Goal: Task Accomplishment & Management: Use online tool/utility

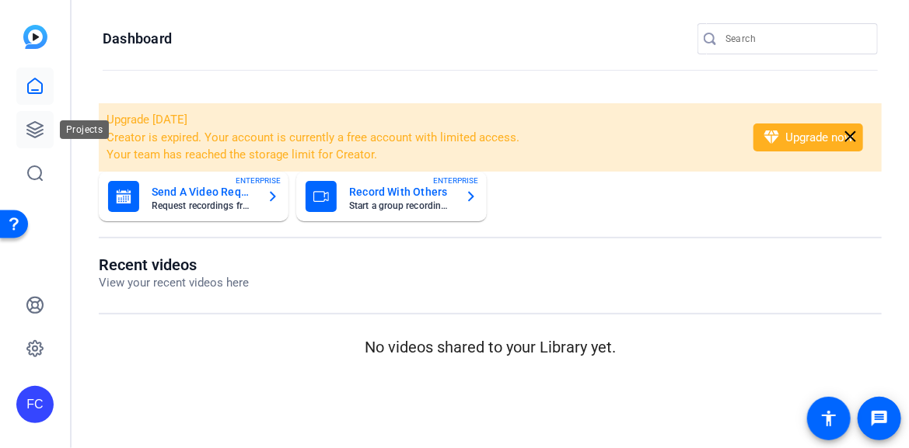
click at [37, 130] on icon at bounding box center [35, 129] width 19 height 19
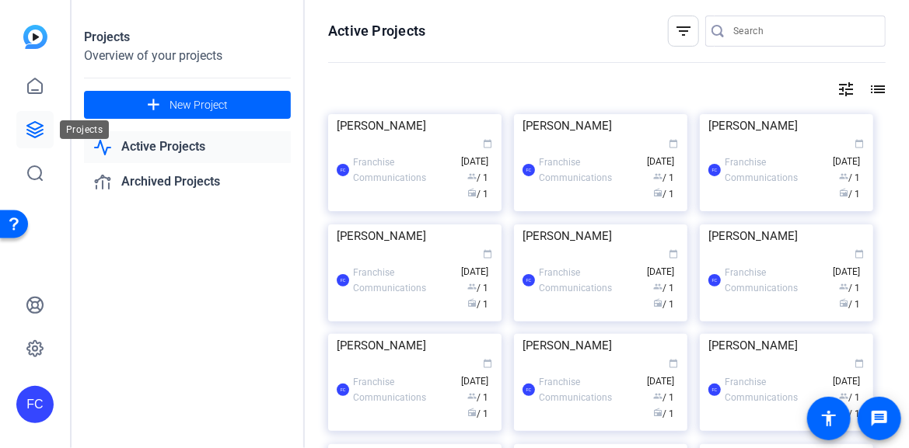
click at [30, 134] on icon at bounding box center [35, 130] width 16 height 16
click at [36, 129] on icon at bounding box center [35, 130] width 16 height 16
click at [36, 130] on icon at bounding box center [35, 130] width 16 height 16
click at [135, 111] on span at bounding box center [187, 104] width 207 height 37
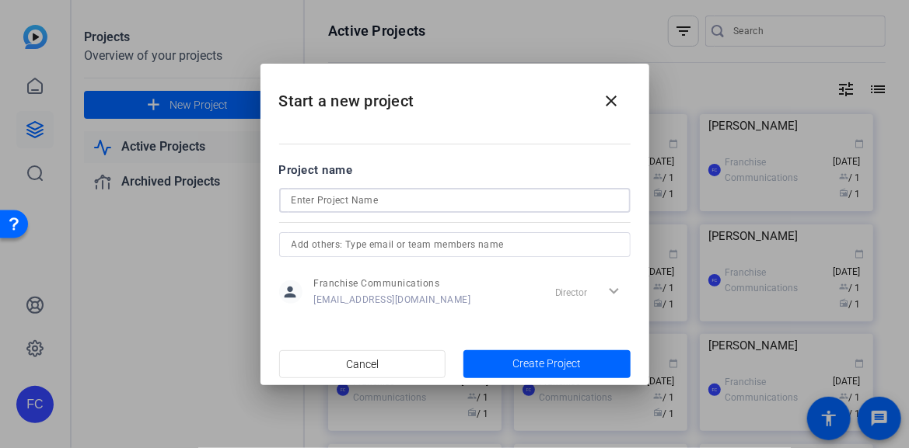
click at [385, 200] on input at bounding box center [454, 200] width 326 height 19
type input "[PERSON_NAME]"
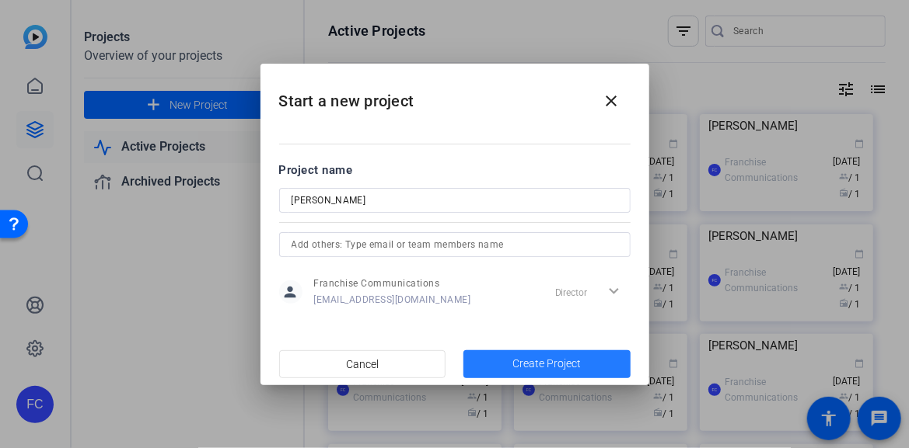
click at [577, 369] on span "Create Project" at bounding box center [546, 364] width 68 height 16
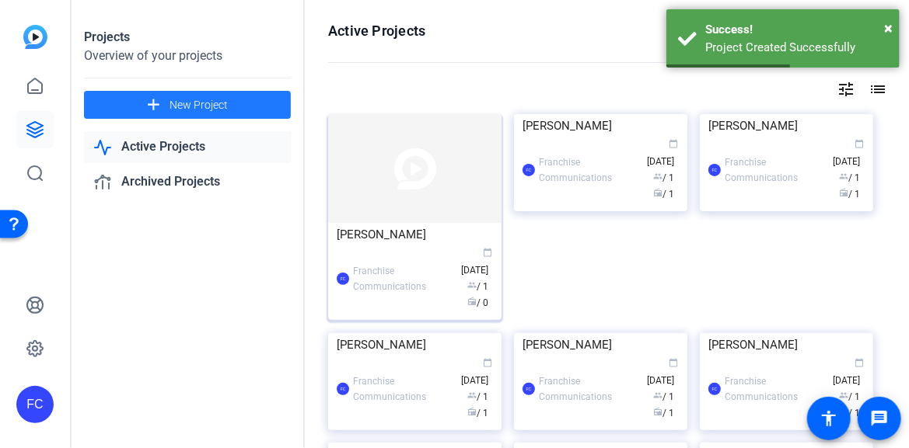
click at [393, 221] on img at bounding box center [414, 168] width 173 height 109
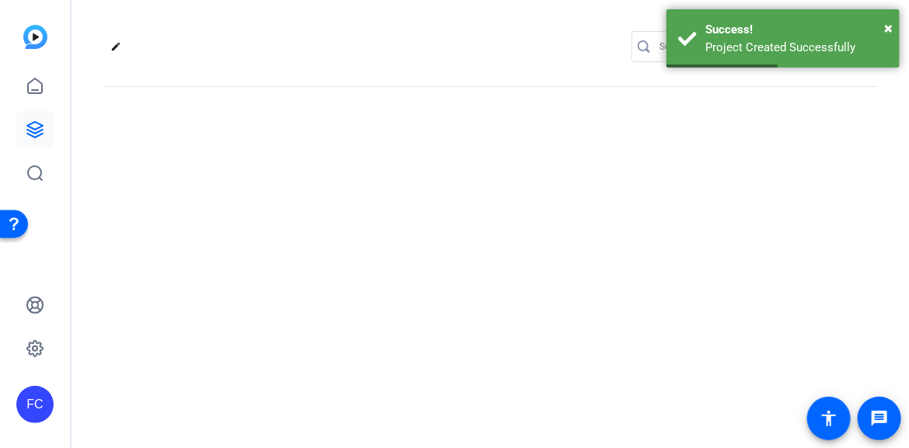
click at [393, 221] on div "edit settings" at bounding box center [490, 224] width 837 height 448
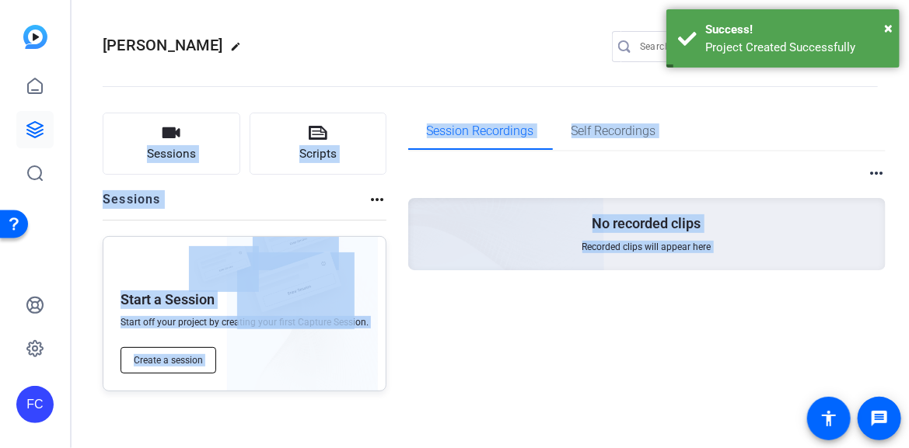
click at [174, 361] on span "Create a session" at bounding box center [168, 360] width 69 height 12
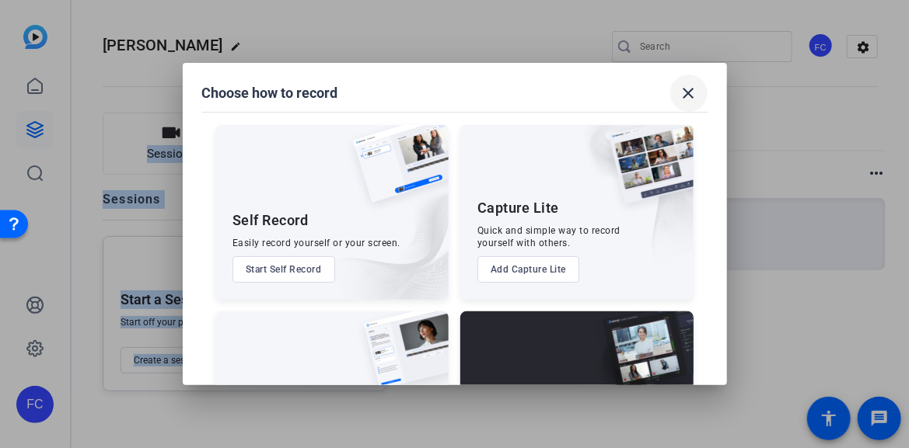
click at [688, 93] on mat-icon "close" at bounding box center [688, 93] width 19 height 19
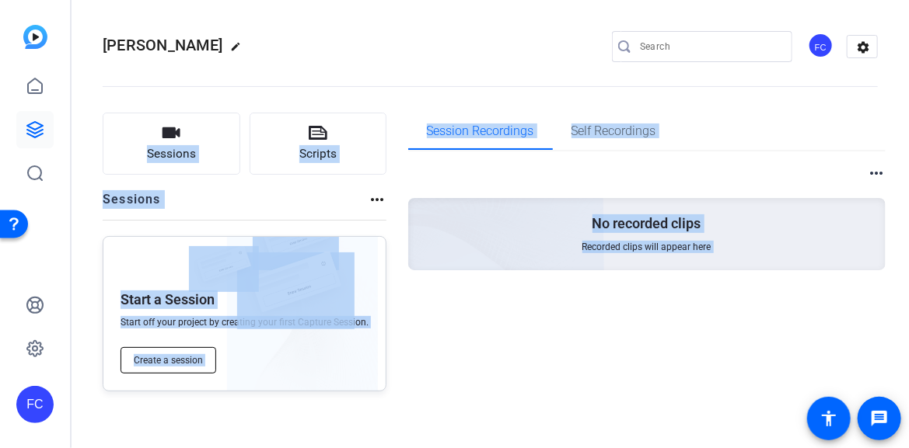
click at [180, 351] on button "Create a session" at bounding box center [168, 360] width 96 height 26
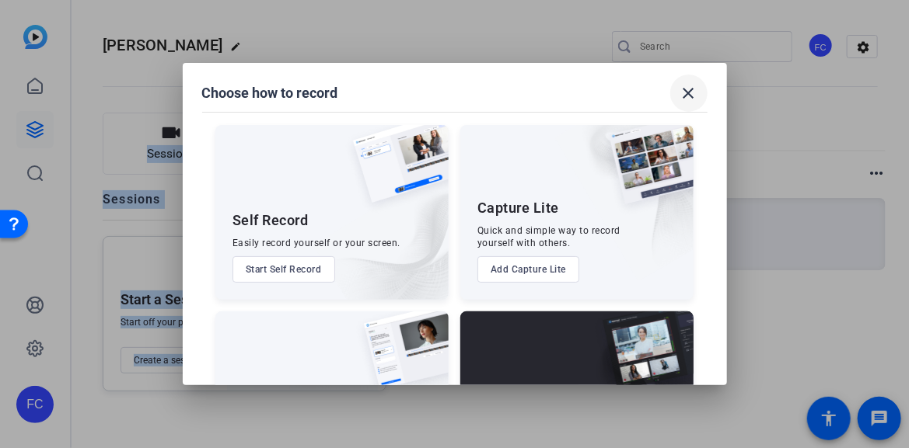
click at [690, 92] on mat-icon "close" at bounding box center [688, 93] width 19 height 19
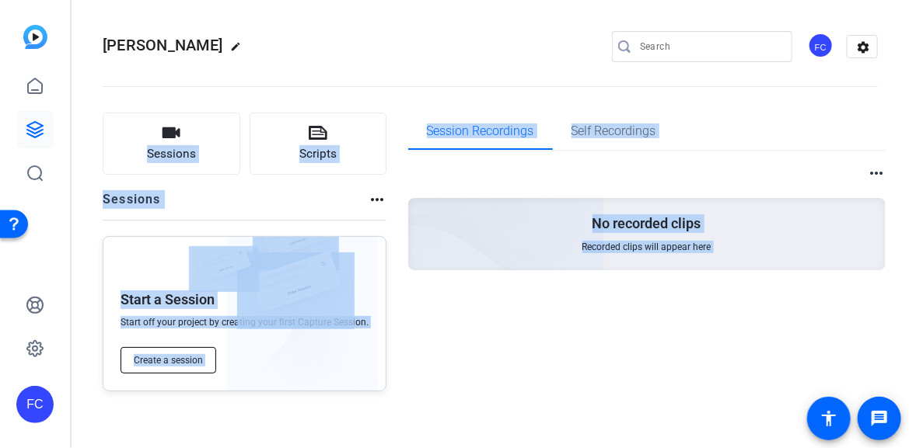
click at [146, 373] on button "Create a session" at bounding box center [168, 360] width 96 height 26
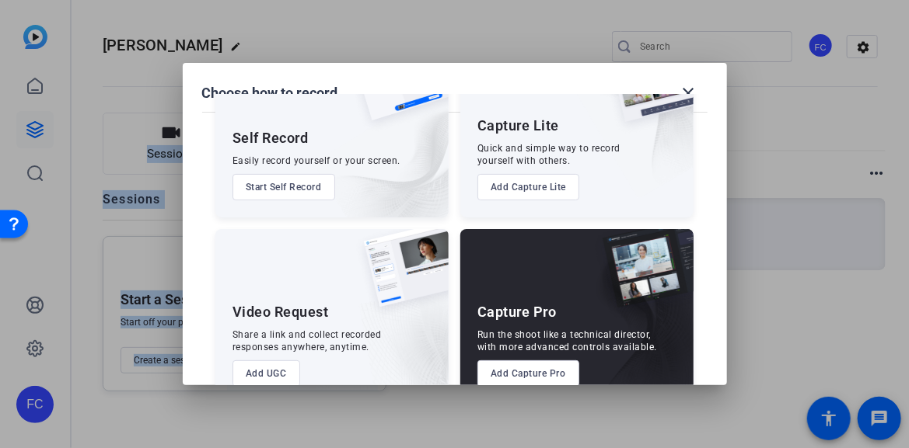
scroll to position [116, 0]
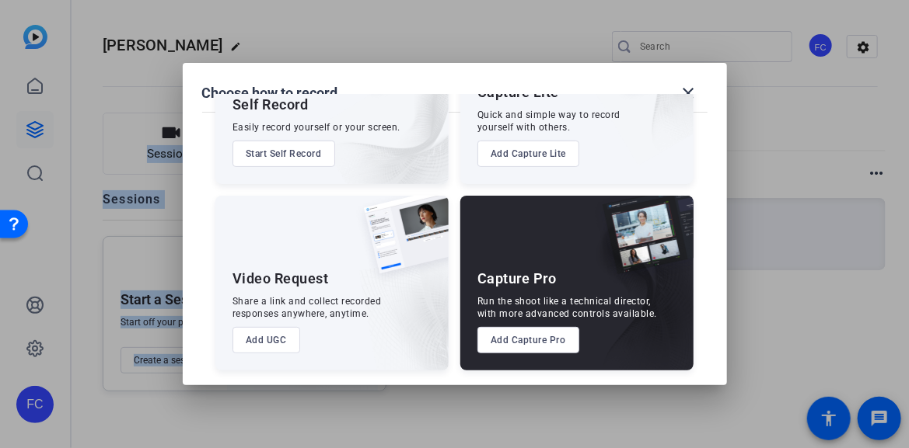
click at [514, 341] on button "Add Capture Pro" at bounding box center [528, 340] width 102 height 26
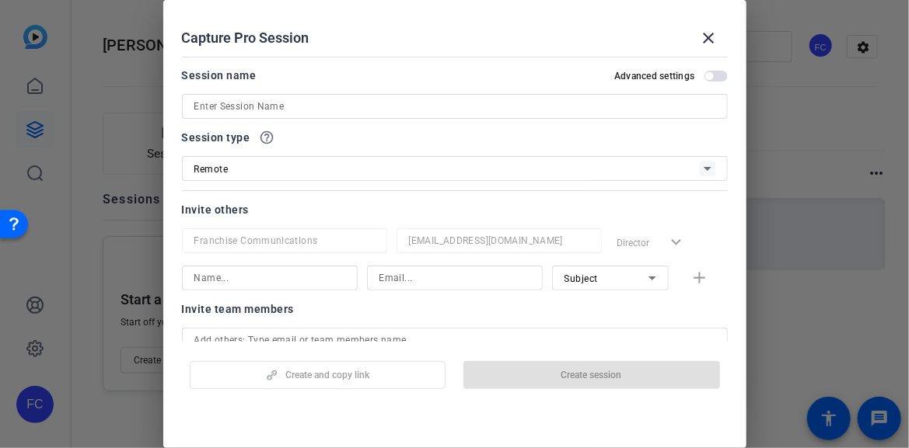
click at [410, 113] on input at bounding box center [454, 106] width 521 height 19
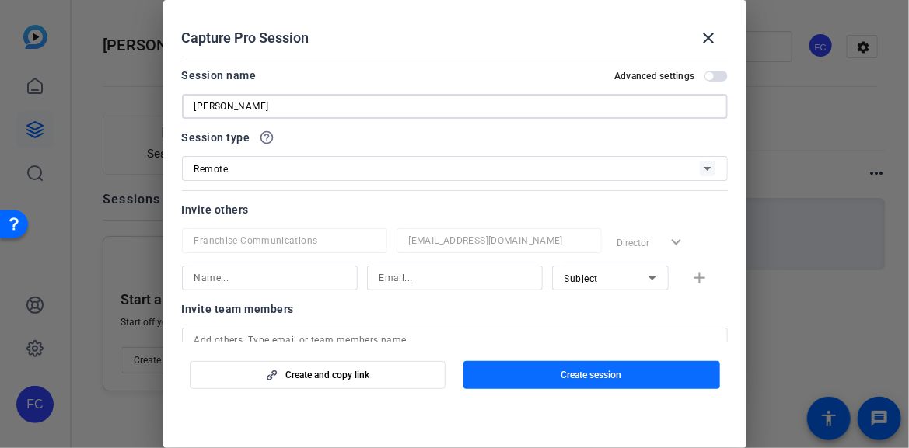
type input "[PERSON_NAME]"
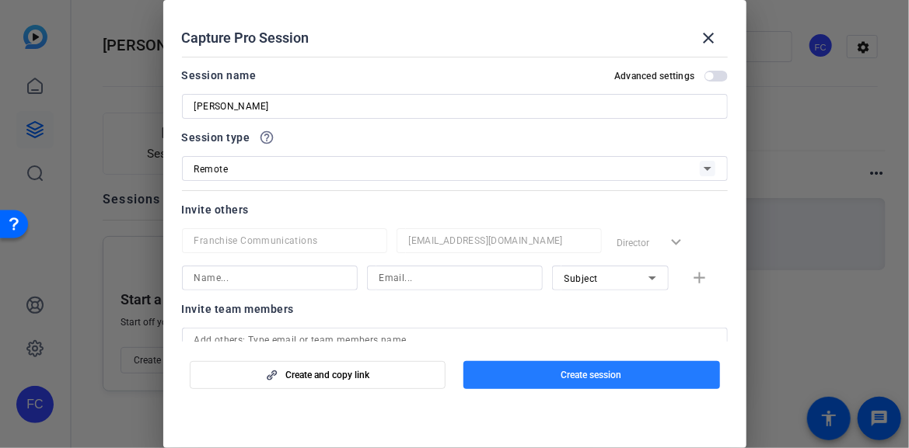
click at [616, 372] on span "Create session" at bounding box center [591, 375] width 61 height 12
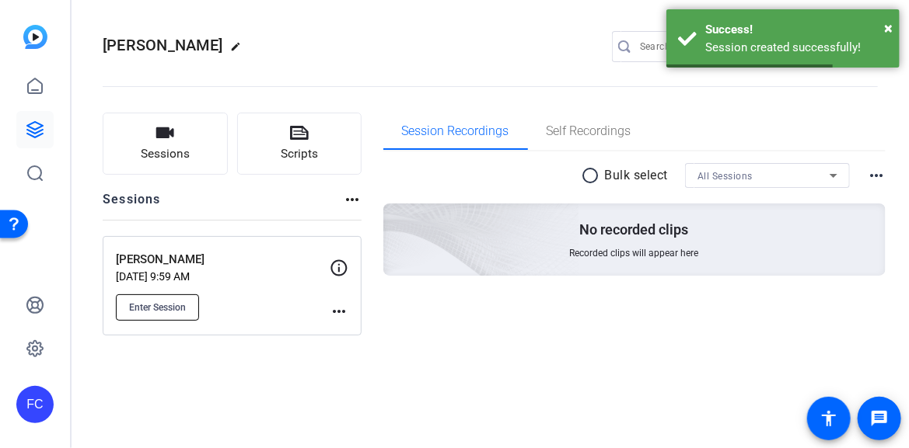
click at [163, 309] on span "Enter Session" at bounding box center [157, 308] width 57 height 12
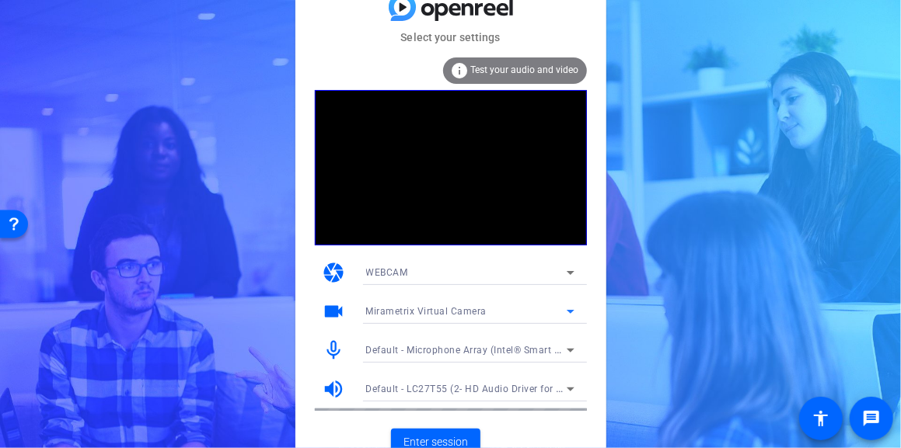
click at [572, 314] on icon at bounding box center [570, 311] width 19 height 19
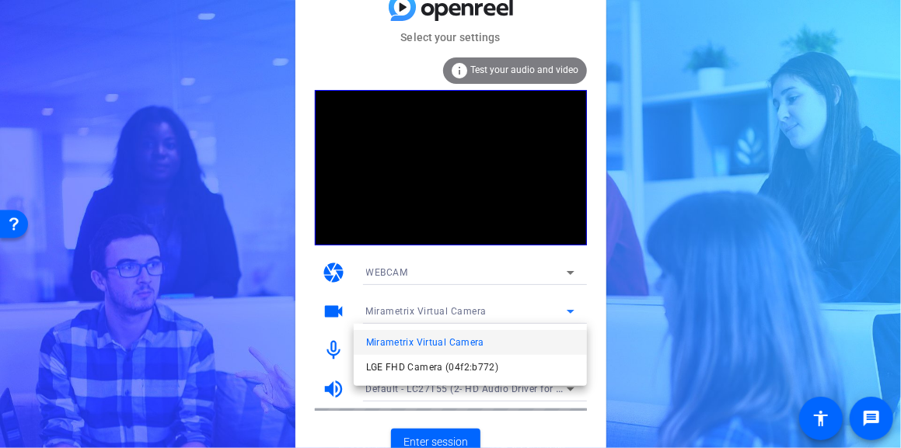
click at [482, 374] on span "LGE FHD Camera (04f2:b772)" at bounding box center [432, 367] width 133 height 19
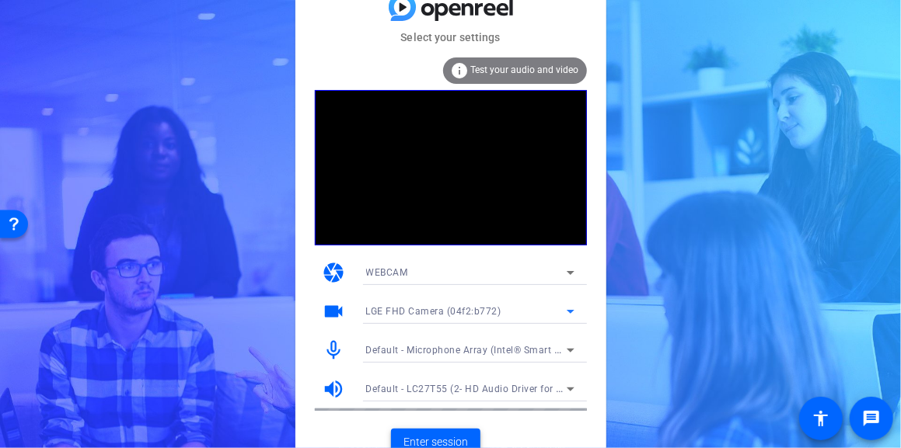
click at [451, 443] on span "Enter session" at bounding box center [435, 443] width 65 height 16
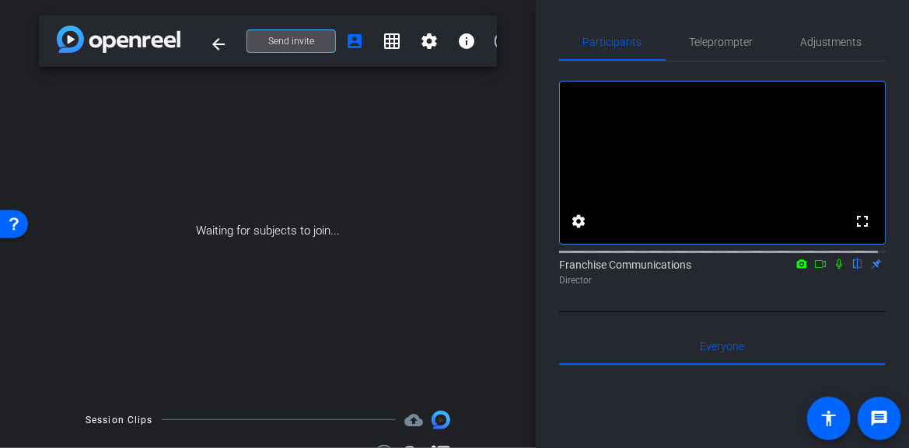
click at [294, 46] on span "Send invite" at bounding box center [291, 41] width 46 height 12
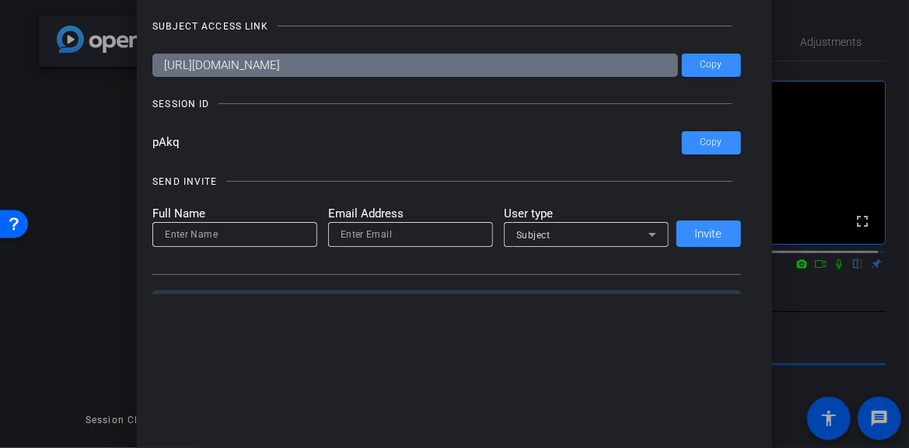
click at [806, 74] on div at bounding box center [454, 224] width 909 height 448
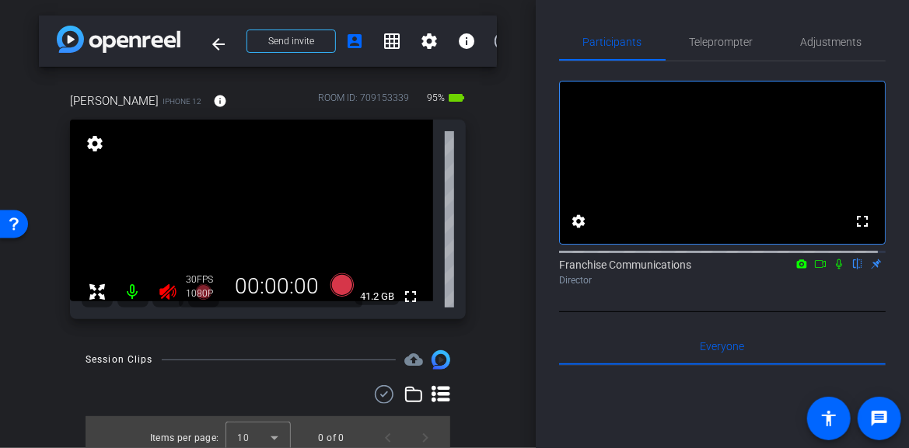
click at [164, 285] on icon at bounding box center [168, 292] width 19 height 19
click at [834, 40] on span "Adjustments" at bounding box center [831, 42] width 61 height 11
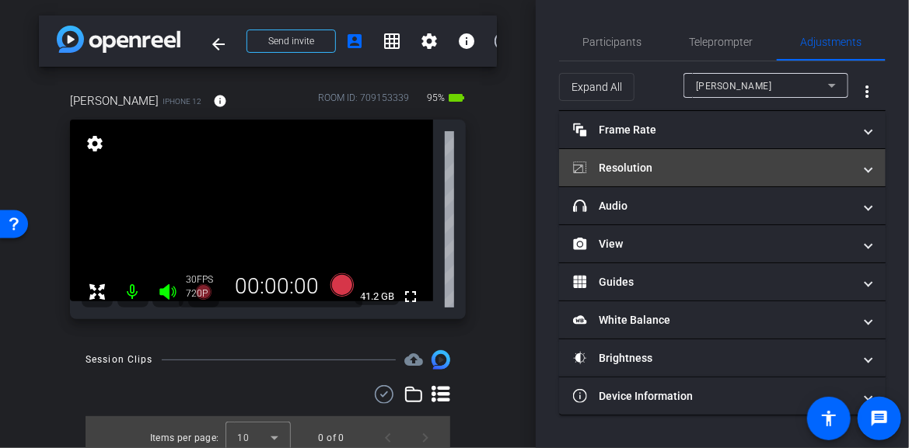
click at [871, 171] on span at bounding box center [868, 168] width 6 height 16
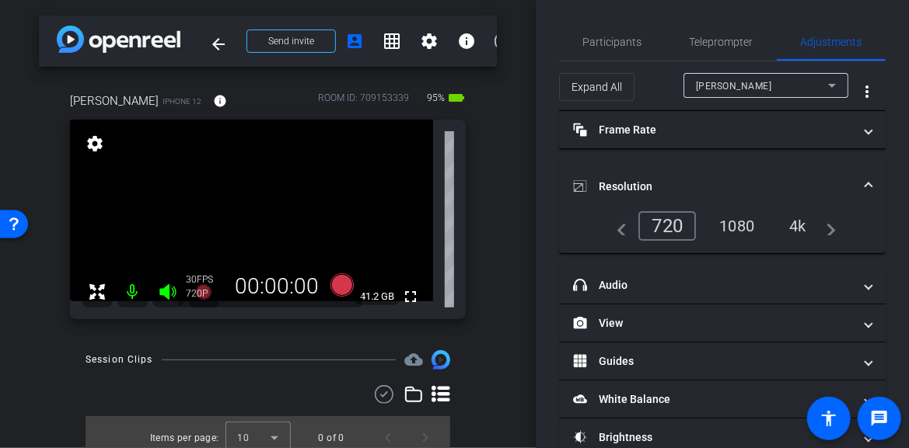
click at [789, 224] on div "4k" at bounding box center [797, 226] width 40 height 26
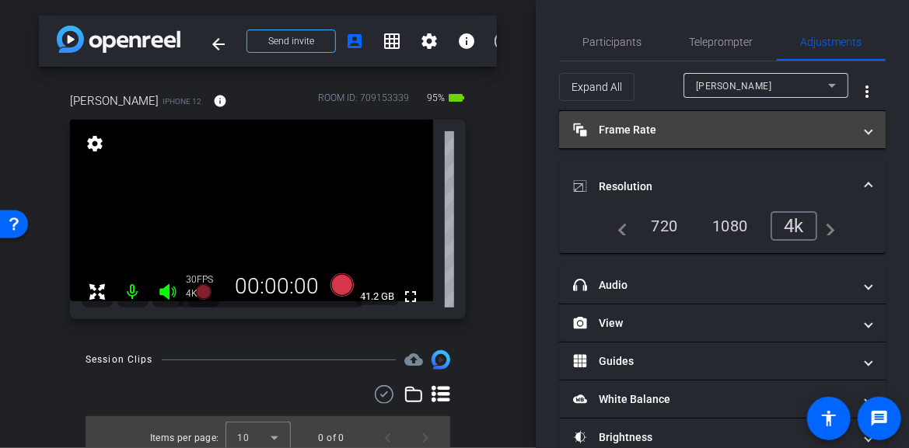
click at [865, 134] on span at bounding box center [868, 130] width 6 height 16
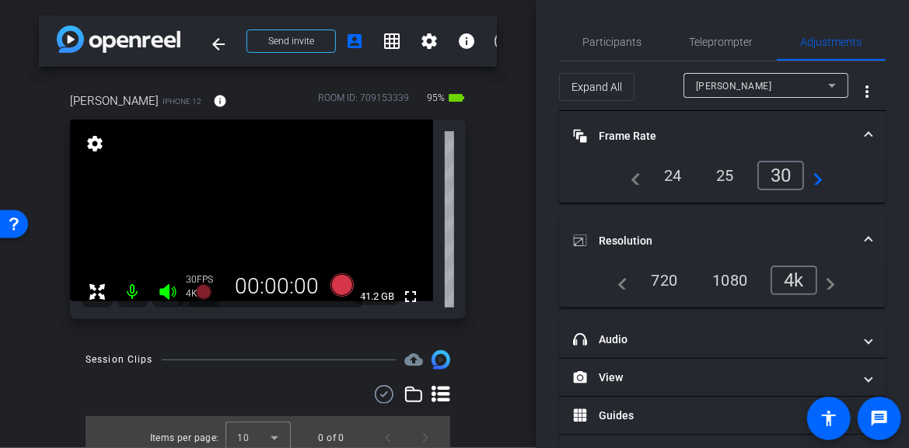
click at [665, 172] on div "24" at bounding box center [672, 175] width 41 height 26
click at [636, 40] on span "Participants" at bounding box center [612, 42] width 59 height 11
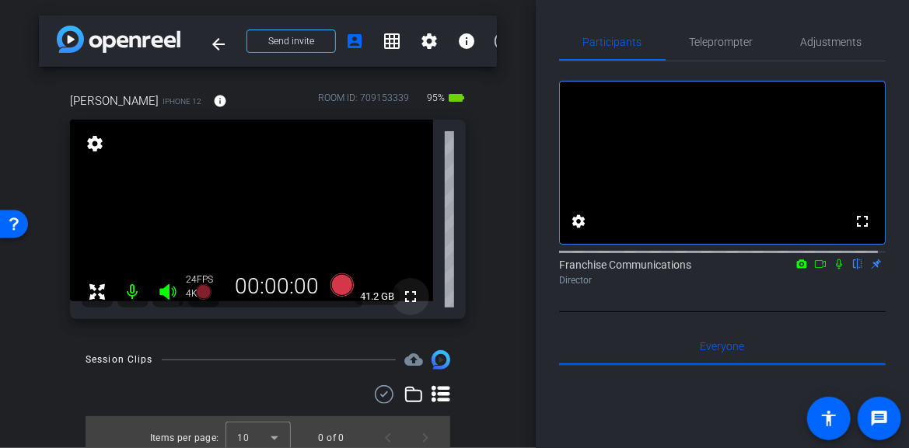
click at [402, 294] on mat-icon "fullscreen" at bounding box center [410, 297] width 19 height 19
click at [345, 282] on icon at bounding box center [341, 285] width 23 height 23
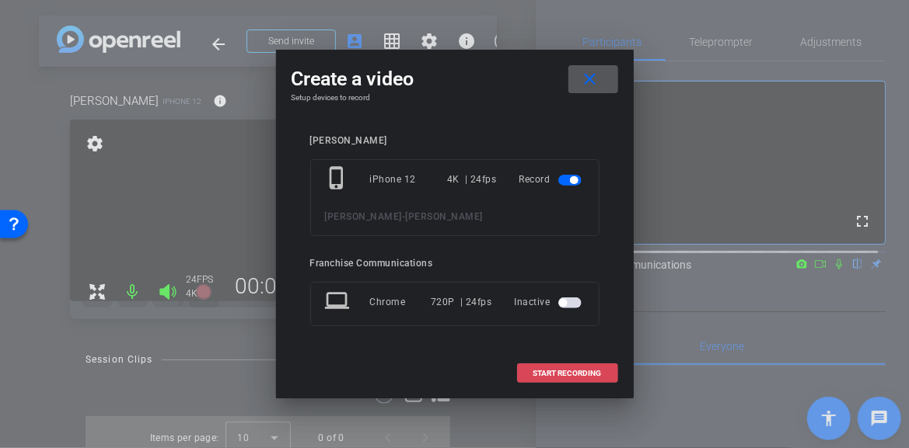
click at [572, 374] on span "START RECORDING" at bounding box center [567, 374] width 68 height 8
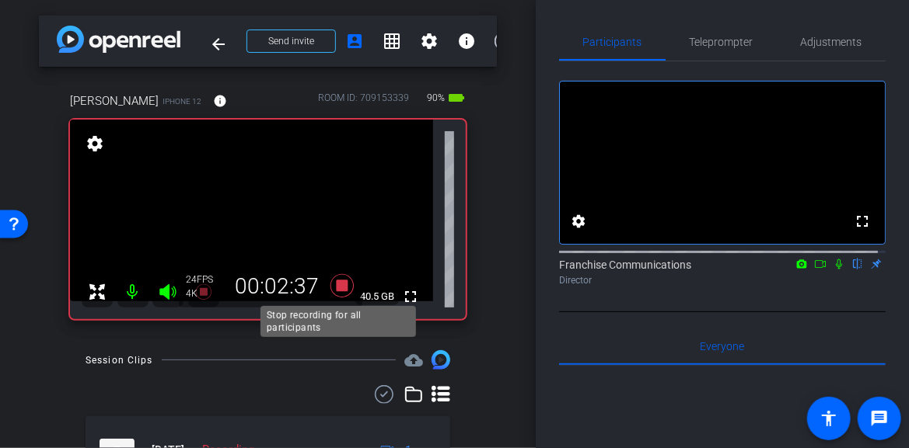
click at [340, 284] on icon at bounding box center [341, 285] width 23 height 23
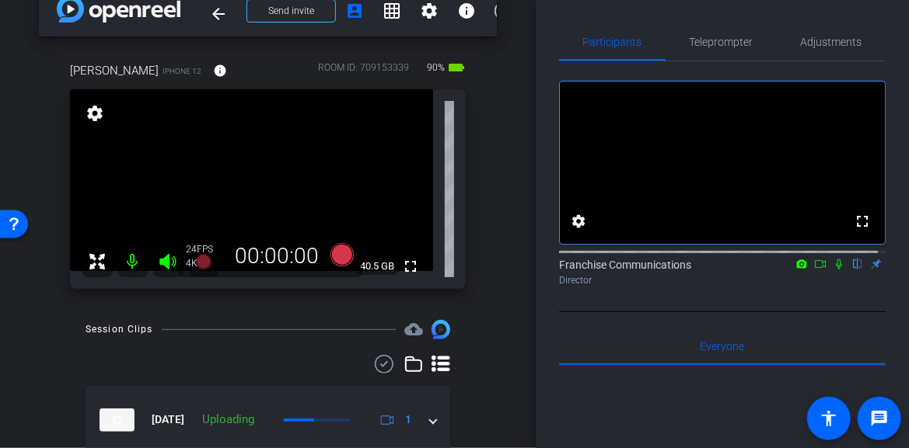
scroll to position [13, 0]
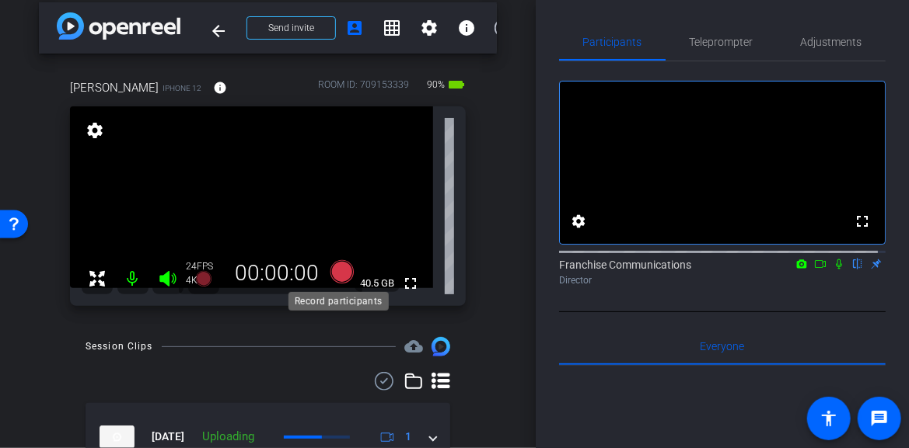
click at [344, 271] on icon at bounding box center [341, 271] width 23 height 23
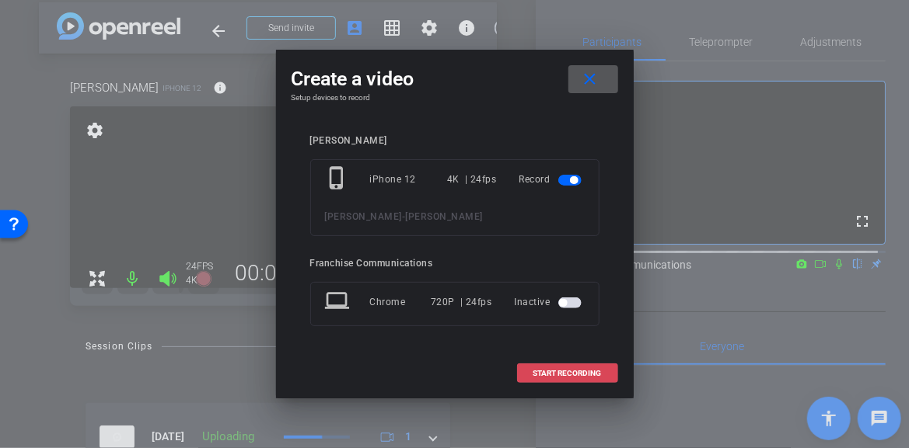
click at [565, 375] on span "START RECORDING" at bounding box center [567, 374] width 68 height 8
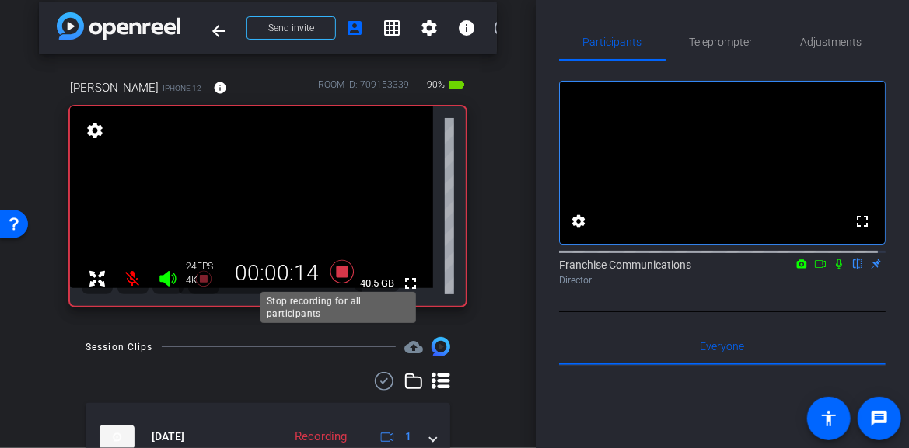
click at [335, 275] on icon at bounding box center [341, 271] width 23 height 23
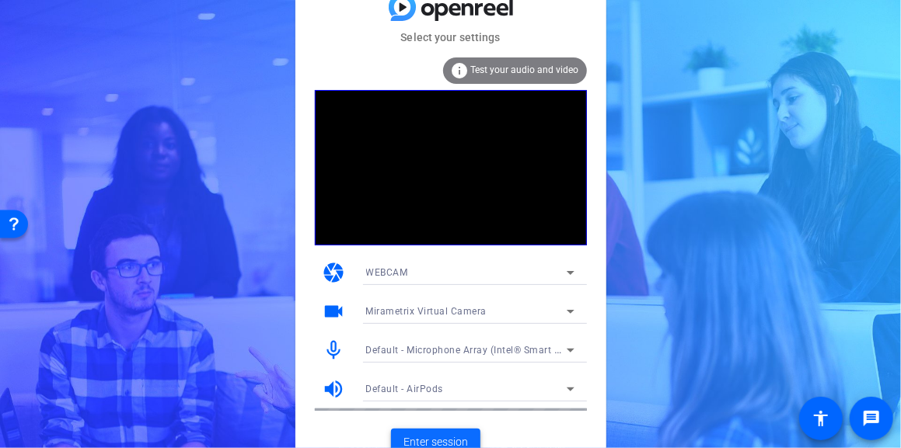
click at [435, 438] on span "Enter session" at bounding box center [435, 443] width 65 height 16
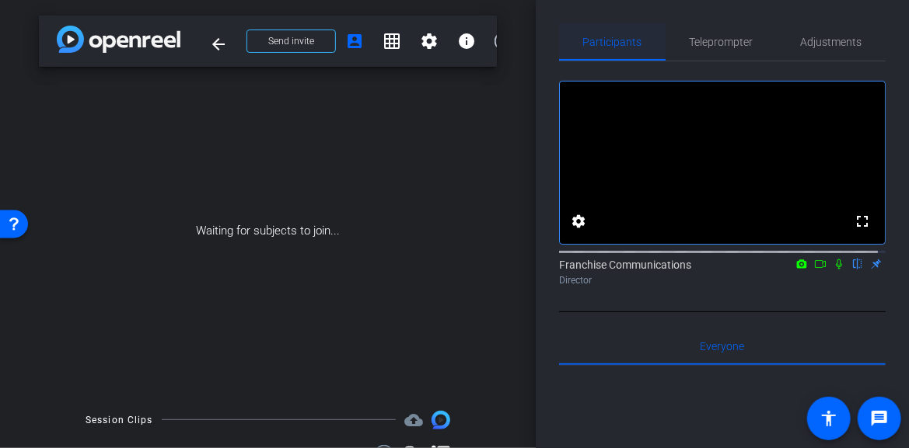
click at [618, 37] on span "Participants" at bounding box center [612, 42] width 59 height 11
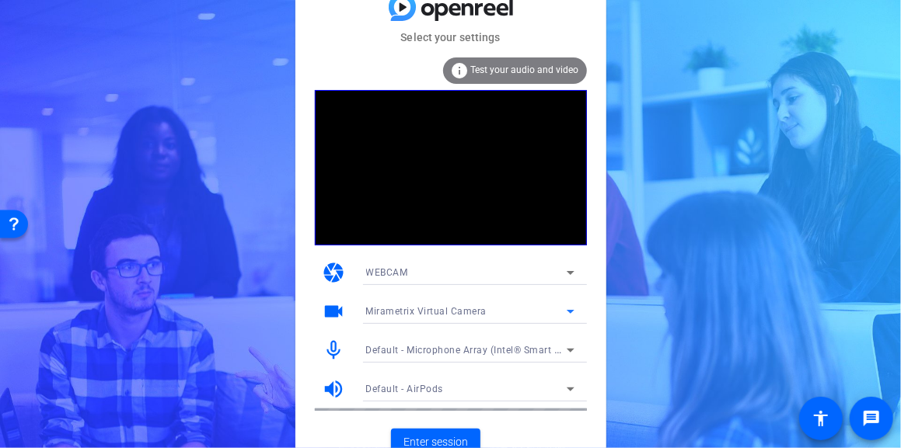
click at [572, 315] on icon at bounding box center [570, 311] width 19 height 19
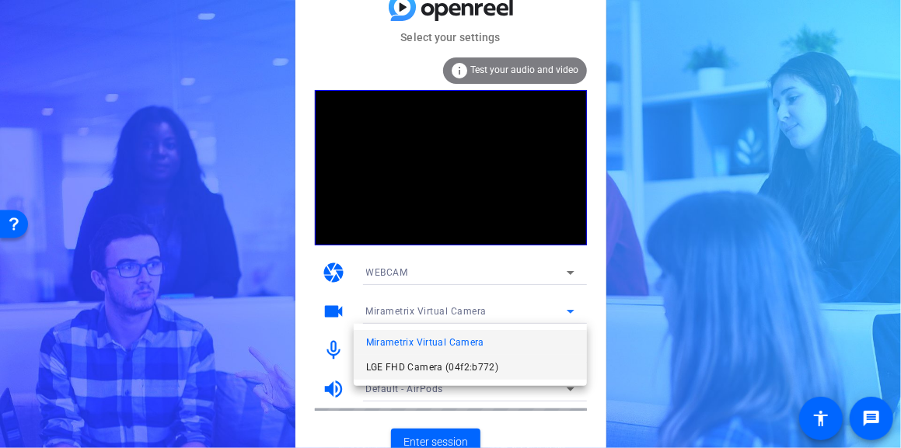
click at [493, 366] on span "LGE FHD Camera (04f2:b772)" at bounding box center [432, 367] width 133 height 19
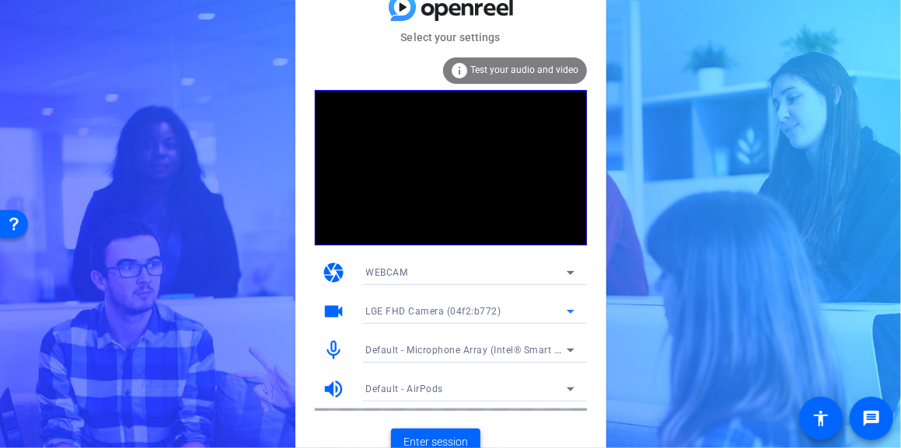
click at [446, 441] on span "Enter session" at bounding box center [435, 443] width 65 height 16
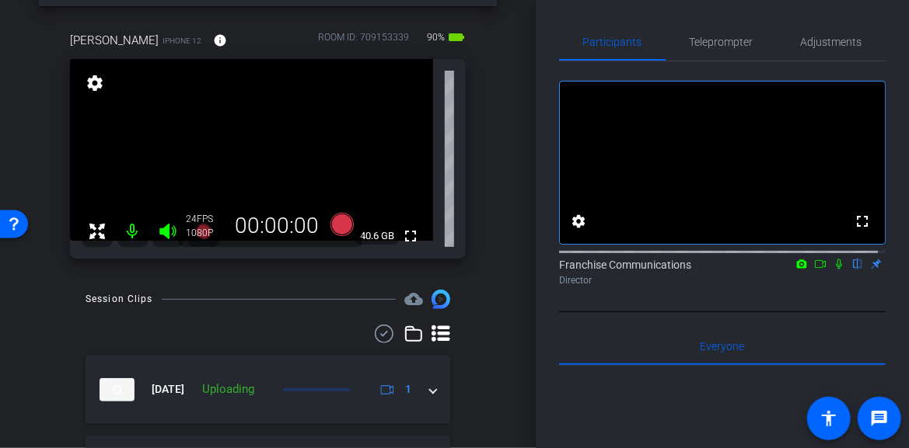
scroll to position [78, 0]
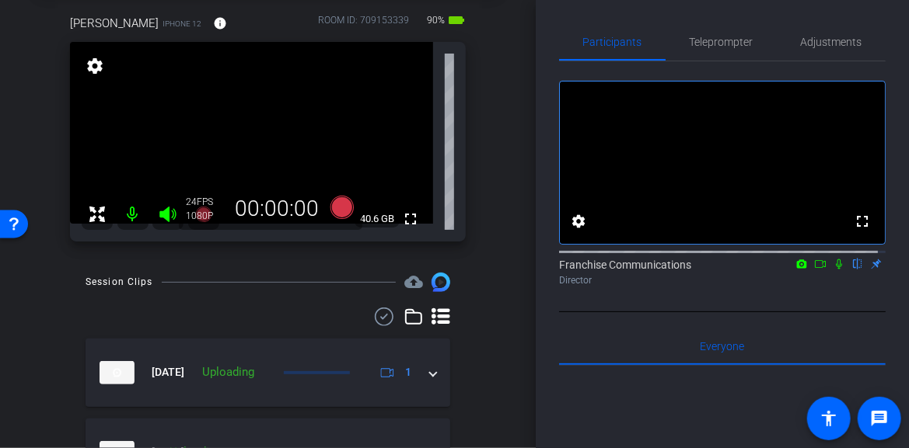
click at [482, 326] on div "Session Clips cloud_upload [DATE] Uploading 1 [DATE] Uploading 85% 1 Items per …" at bounding box center [268, 407] width 458 height 269
click at [344, 207] on icon at bounding box center [341, 207] width 23 height 23
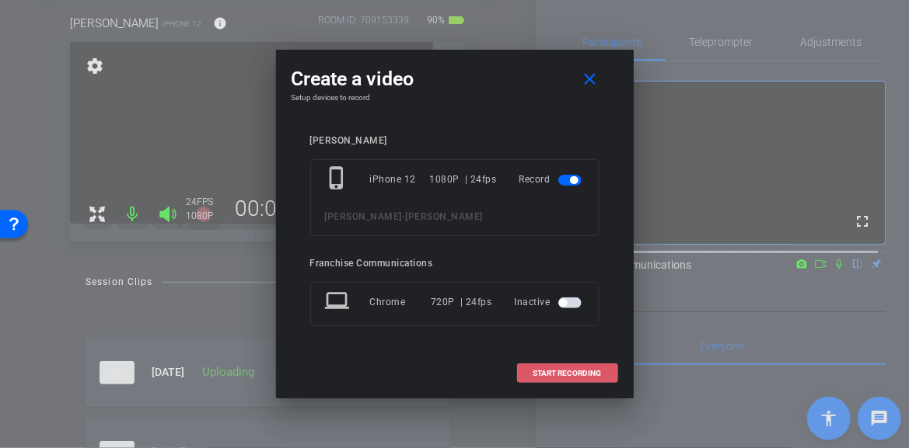
click at [562, 373] on span "START RECORDING" at bounding box center [567, 374] width 68 height 8
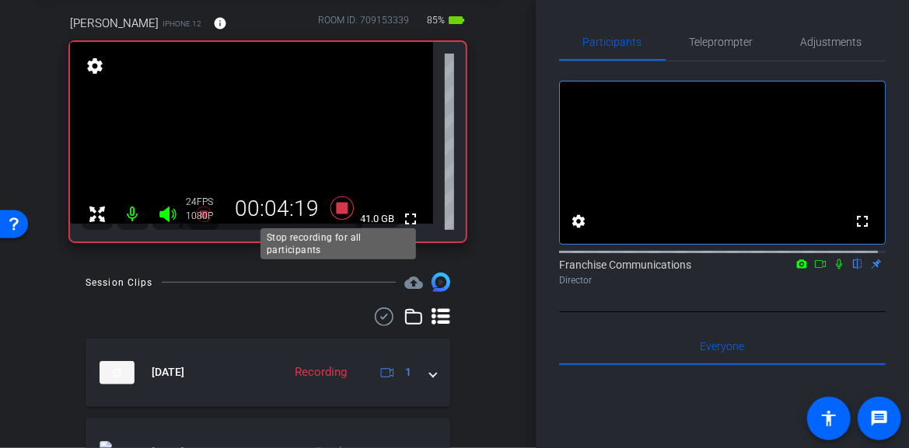
click at [340, 206] on icon at bounding box center [341, 207] width 23 height 23
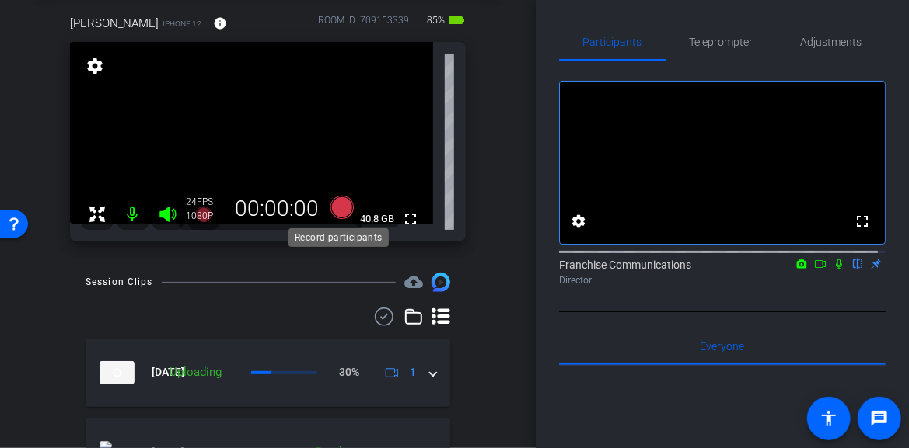
click at [337, 214] on icon at bounding box center [341, 207] width 23 height 23
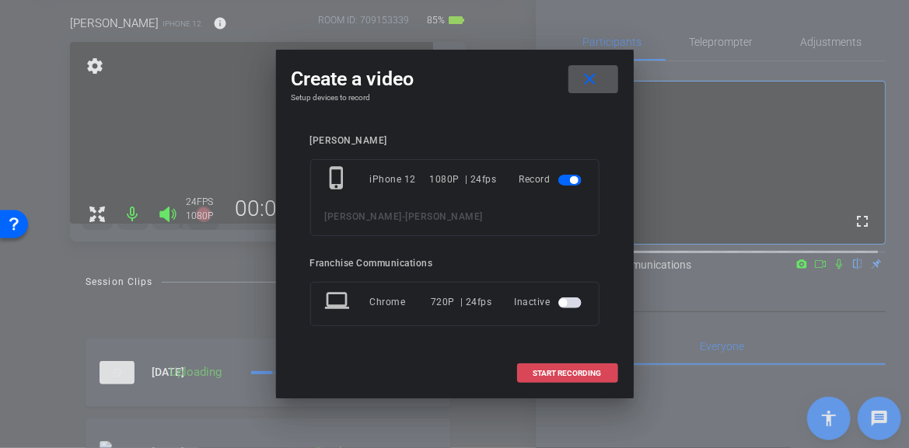
click at [581, 372] on span "START RECORDING" at bounding box center [567, 374] width 68 height 8
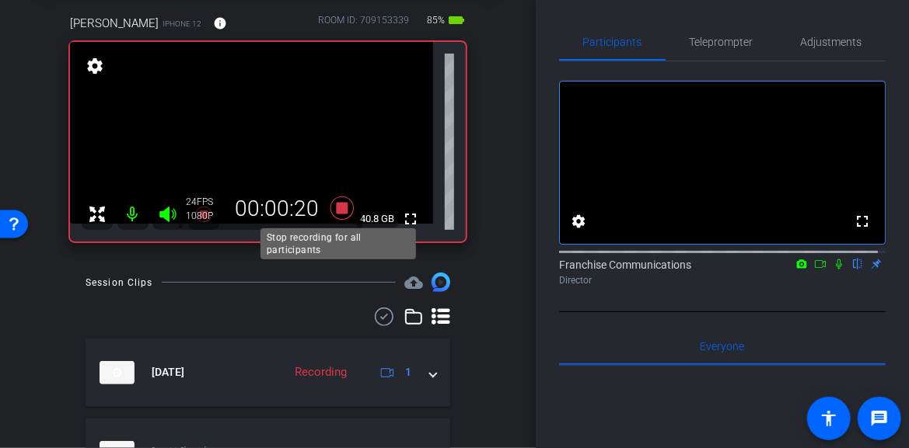
click at [344, 208] on icon at bounding box center [341, 208] width 37 height 28
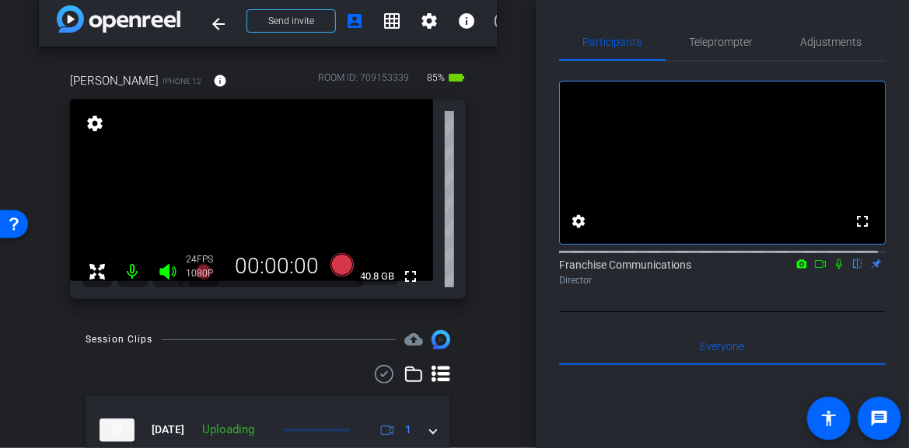
scroll to position [0, 0]
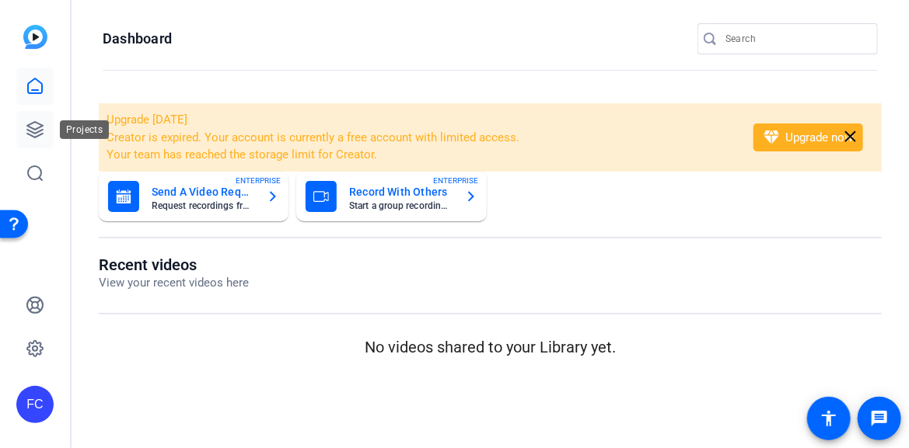
click at [37, 135] on icon at bounding box center [35, 129] width 19 height 19
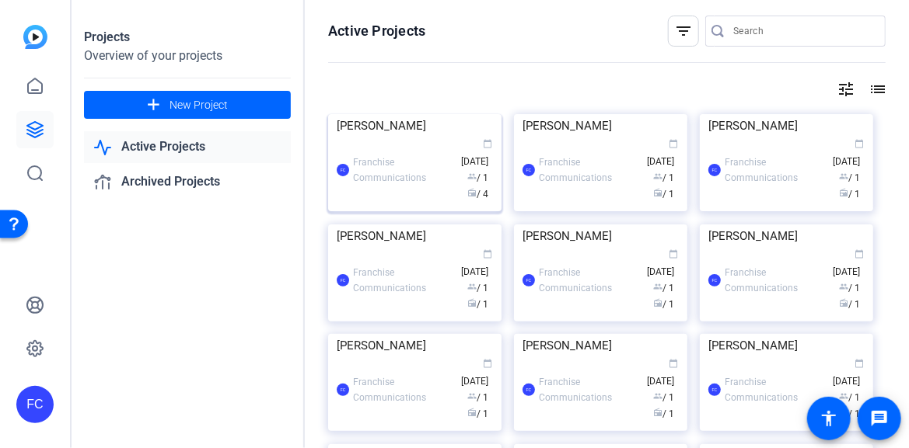
click at [419, 203] on div "FC Franchise Communications calendar_today [DATE] group / 1 radio / 4" at bounding box center [415, 170] width 156 height 65
click at [419, 250] on div "Projects Overview of your projects add New Project Active Projects Archived Pro…" at bounding box center [490, 224] width 837 height 448
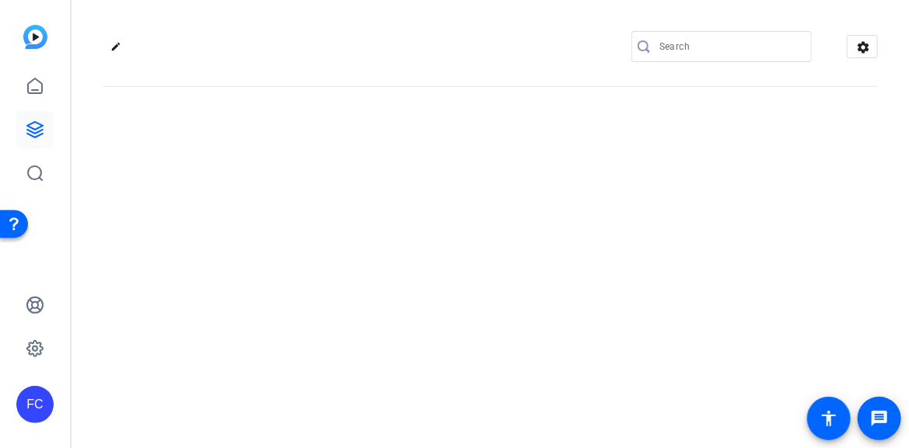
click at [419, 250] on div "edit settings" at bounding box center [490, 224] width 837 height 448
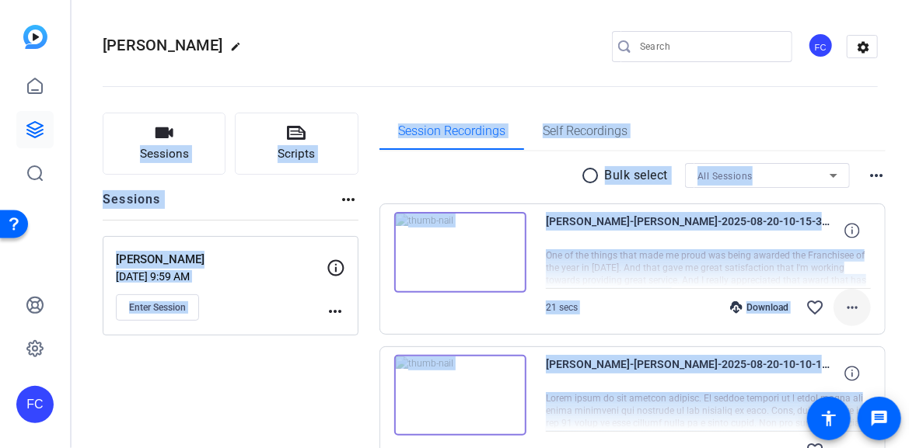
click at [846, 302] on mat-icon "more_horiz" at bounding box center [852, 307] width 19 height 19
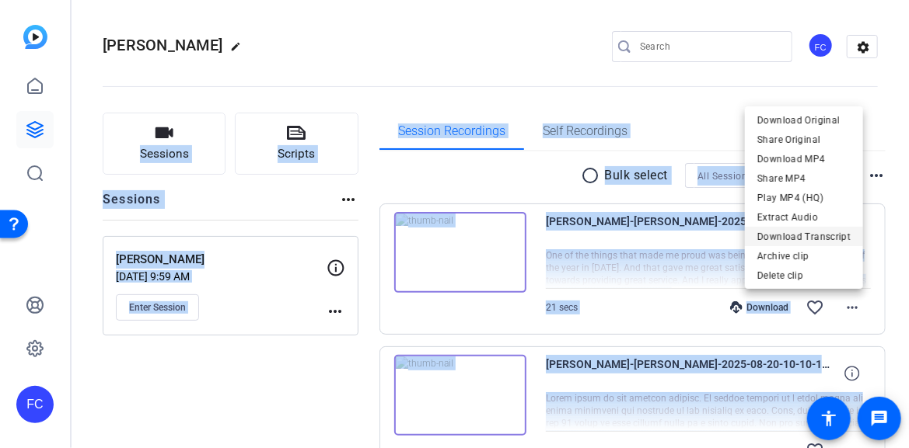
click at [826, 239] on span "Download Transcript" at bounding box center [803, 236] width 93 height 19
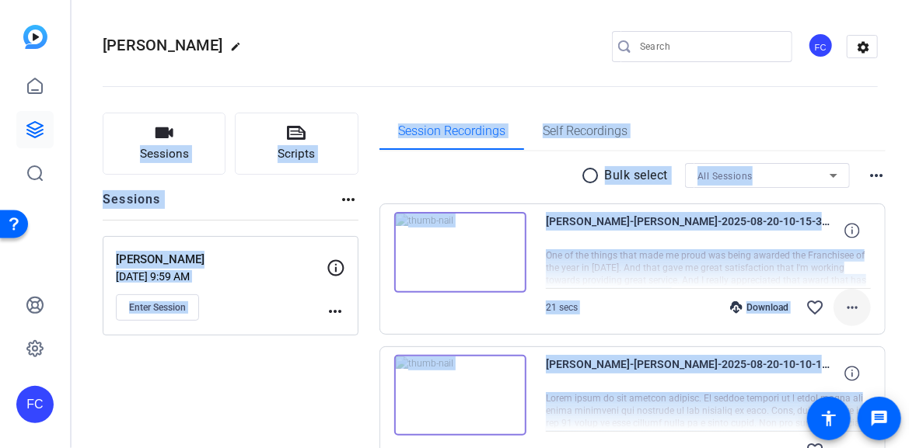
click at [843, 306] on mat-icon "more_horiz" at bounding box center [852, 307] width 19 height 19
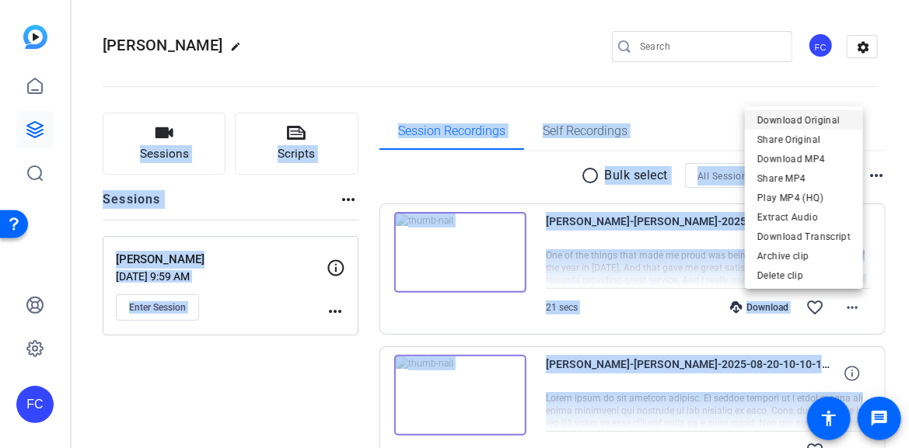
click at [816, 120] on span "Download Original" at bounding box center [803, 119] width 93 height 19
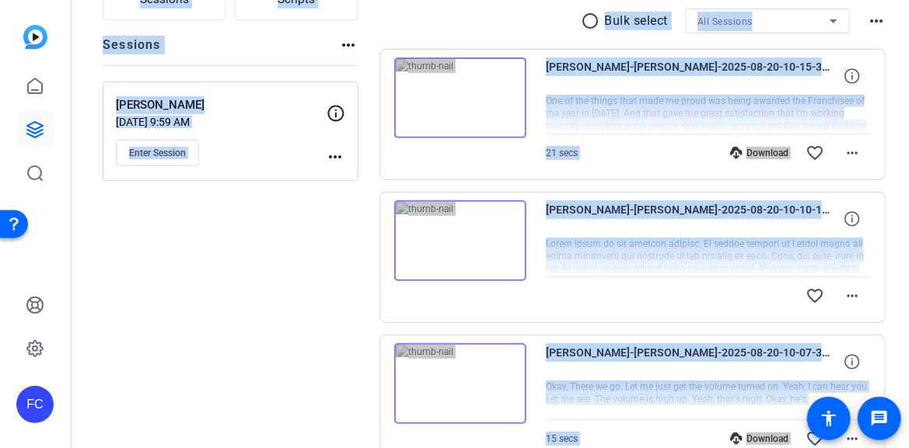
scroll to position [233, 0]
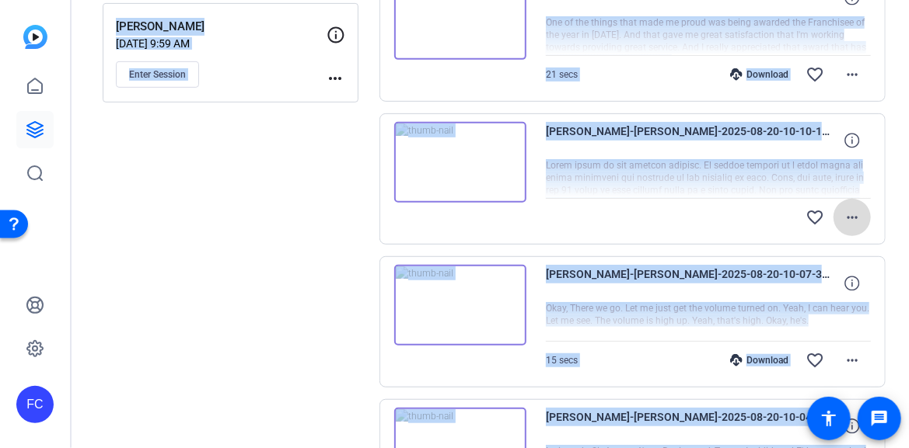
click at [846, 219] on mat-icon "more_horiz" at bounding box center [852, 217] width 19 height 19
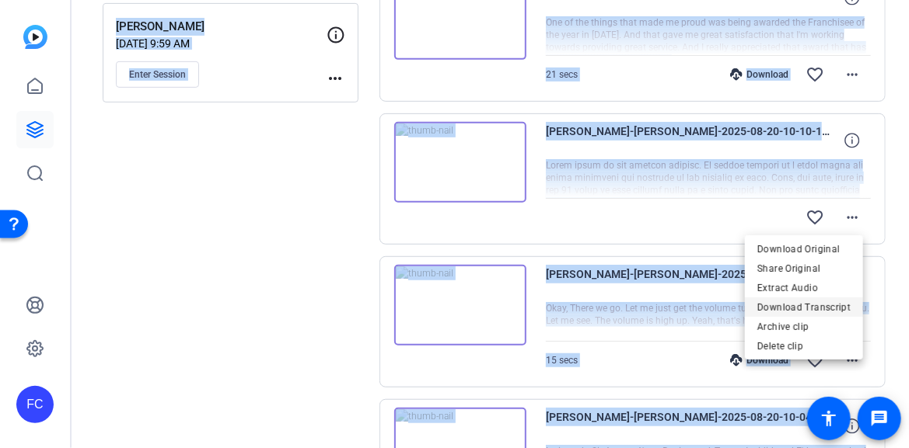
click at [833, 304] on span "Download Transcript" at bounding box center [803, 307] width 93 height 19
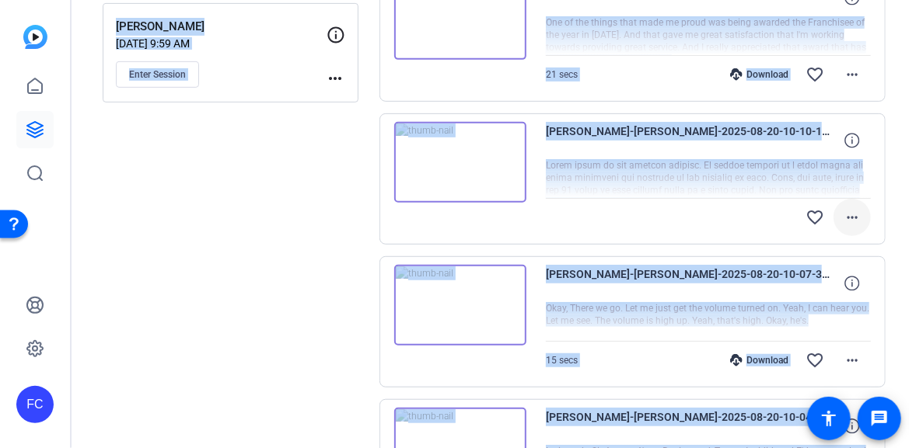
click at [843, 217] on mat-icon "more_horiz" at bounding box center [852, 217] width 19 height 19
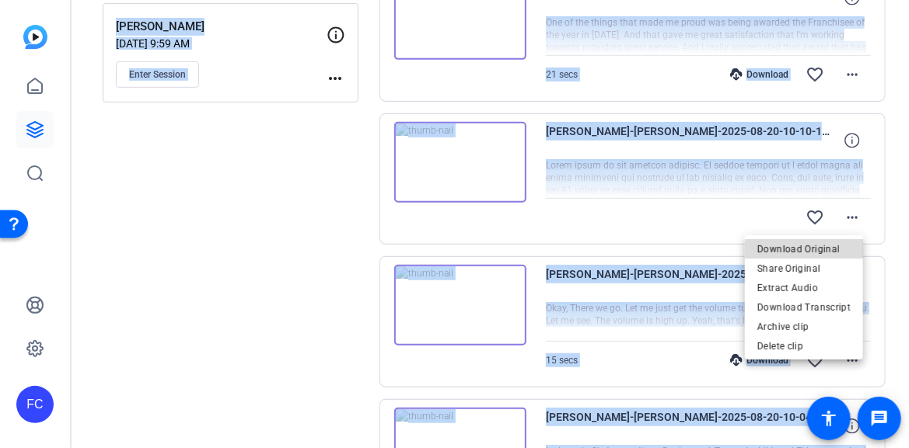
click at [823, 253] on span "Download Original" at bounding box center [803, 249] width 93 height 19
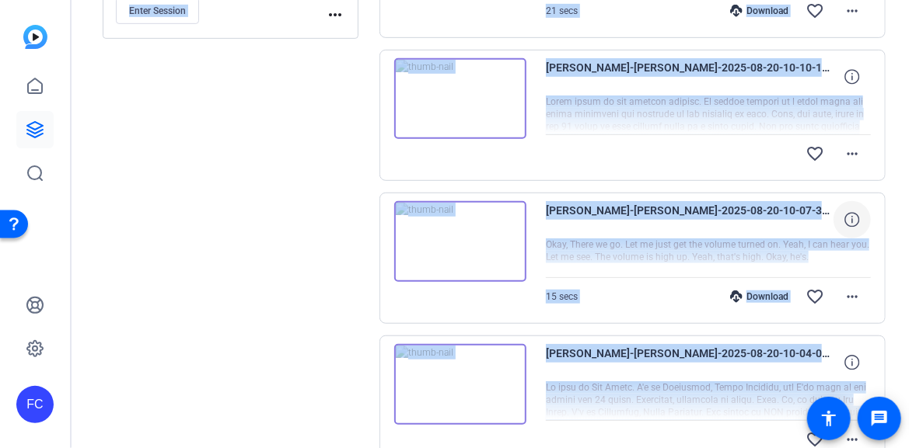
scroll to position [311, 0]
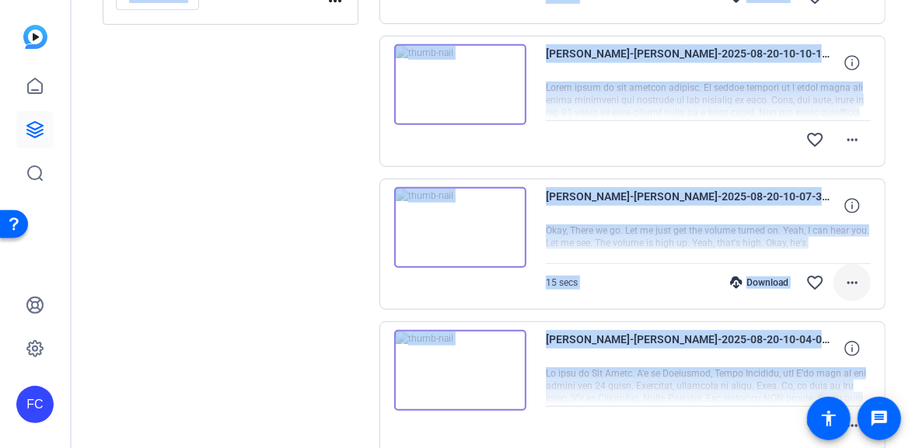
click at [844, 281] on mat-icon "more_horiz" at bounding box center [852, 283] width 19 height 19
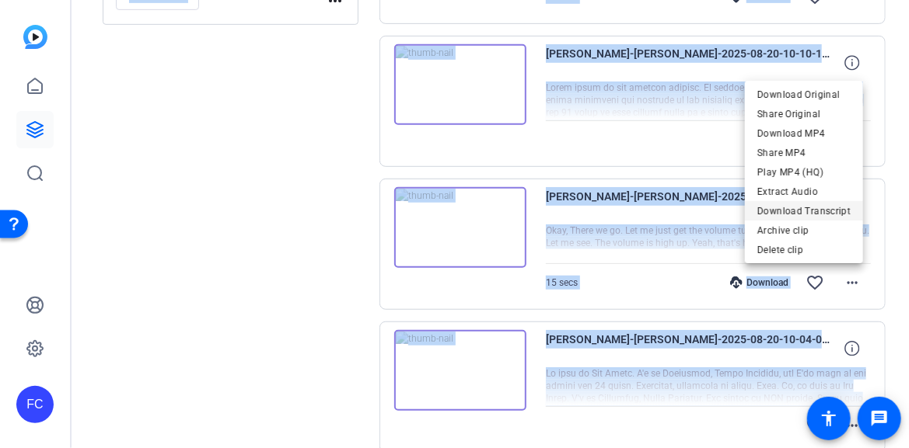
click at [819, 209] on span "Download Transcript" at bounding box center [803, 211] width 93 height 19
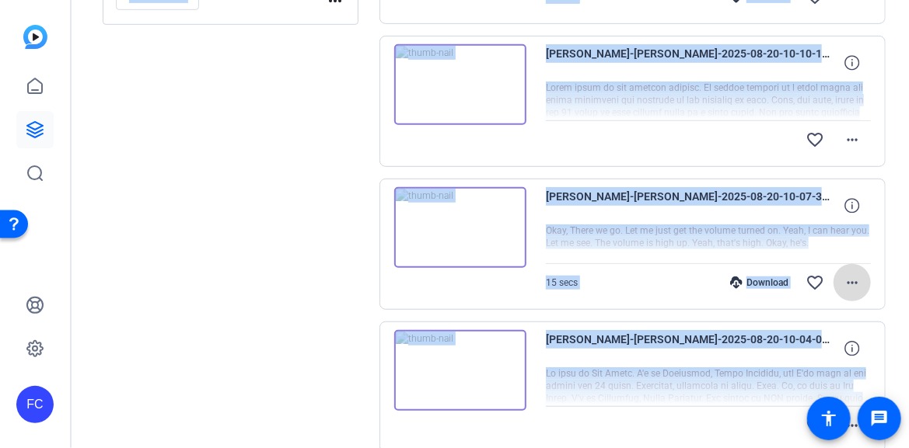
click at [843, 277] on mat-icon "more_horiz" at bounding box center [852, 283] width 19 height 19
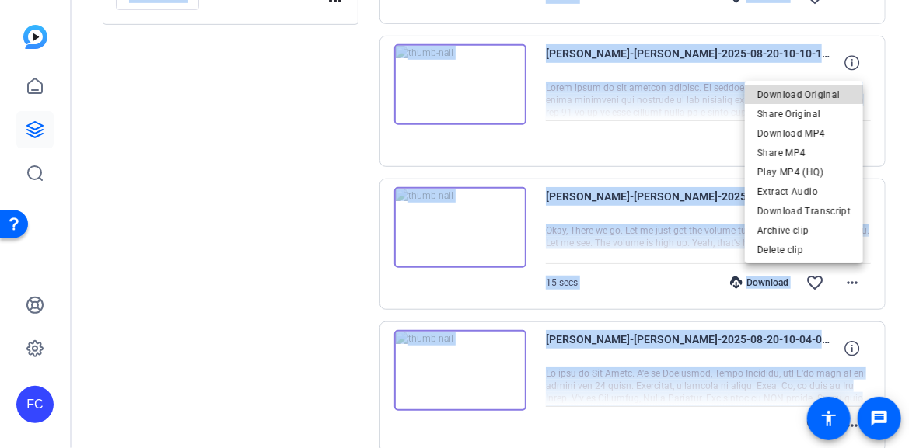
click at [811, 98] on span "Download Original" at bounding box center [803, 95] width 93 height 19
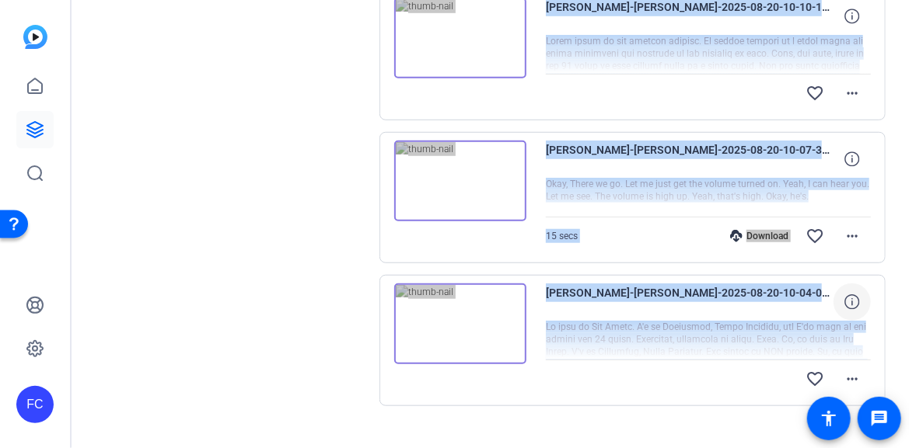
scroll to position [383, 0]
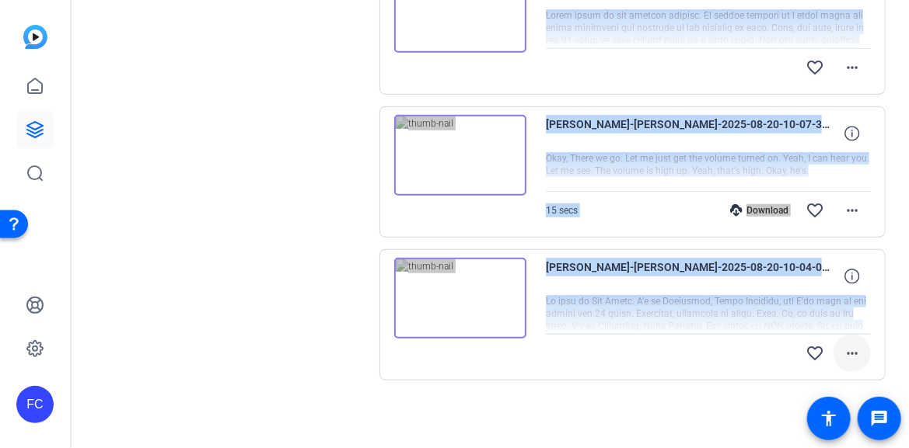
click at [845, 351] on mat-icon "more_horiz" at bounding box center [852, 353] width 19 height 19
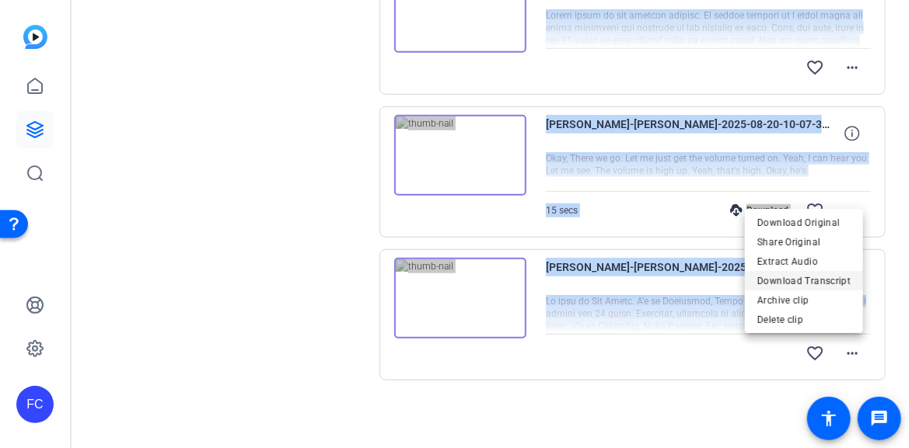
click at [823, 285] on span "Download Transcript" at bounding box center [803, 281] width 93 height 19
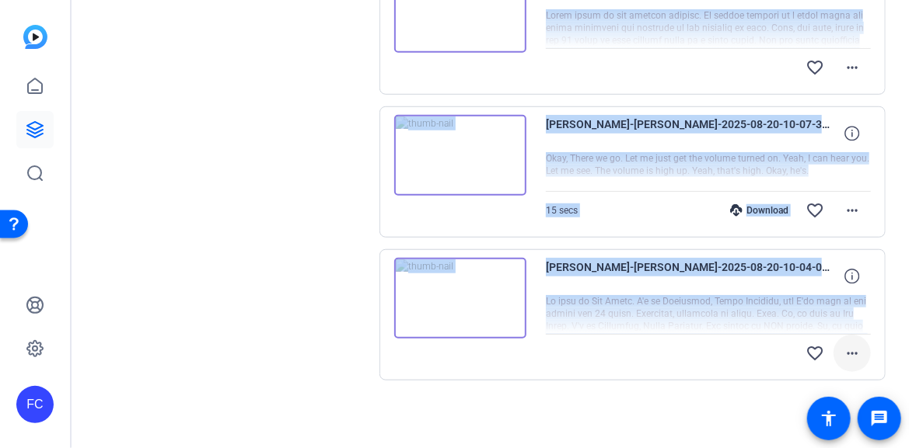
click at [845, 352] on mat-icon "more_horiz" at bounding box center [852, 353] width 19 height 19
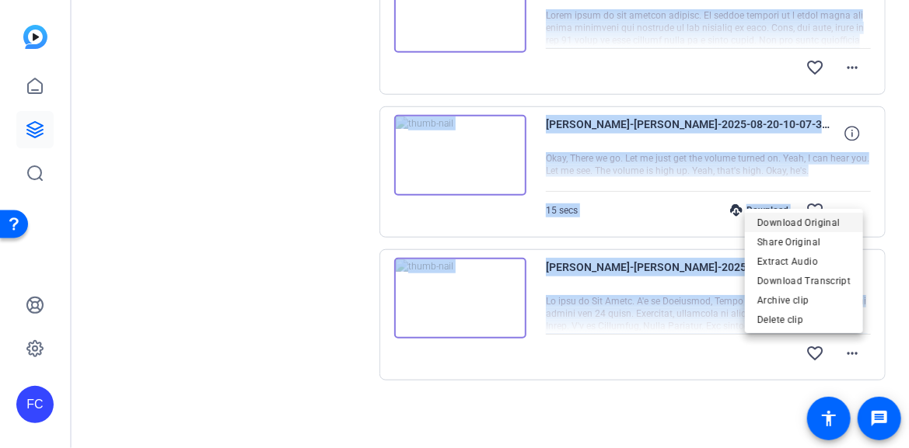
click at [818, 226] on span "Download Original" at bounding box center [803, 223] width 93 height 19
